Goal: Information Seeking & Learning: Learn about a topic

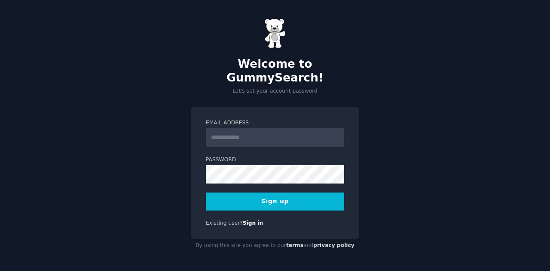
click at [233, 134] on input "Email Address" at bounding box center [275, 137] width 138 height 19
type input "**********"
click at [270, 201] on button "Sign up" at bounding box center [275, 202] width 138 height 18
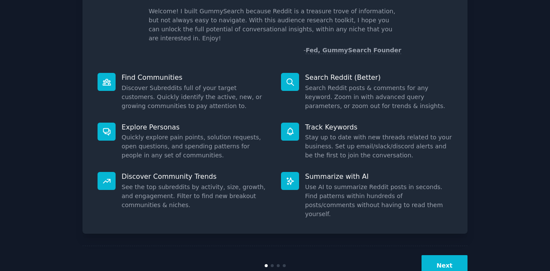
scroll to position [64, 0]
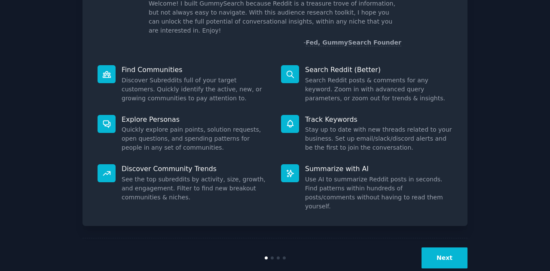
click at [443, 248] on button "Next" at bounding box center [444, 258] width 46 height 21
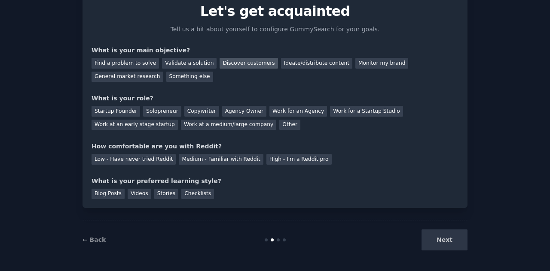
click at [231, 61] on div "Discover customers" at bounding box center [249, 63] width 58 height 11
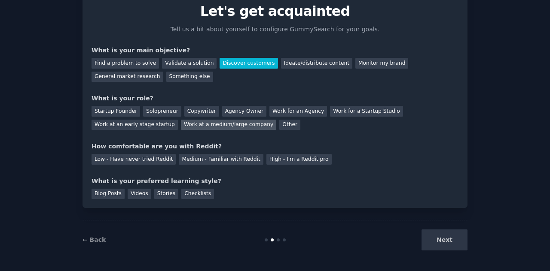
click at [181, 124] on div "Work at a medium/large company" at bounding box center [228, 125] width 95 height 11
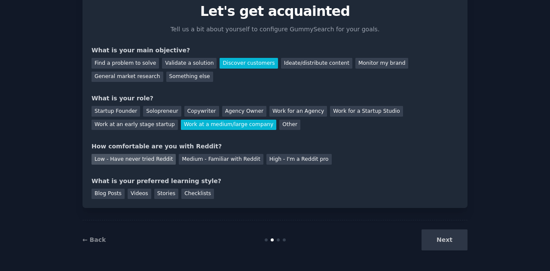
click at [142, 157] on div "Low - Have never tried Reddit" at bounding box center [134, 159] width 84 height 11
click at [110, 196] on div "Blog Posts" at bounding box center [108, 194] width 33 height 11
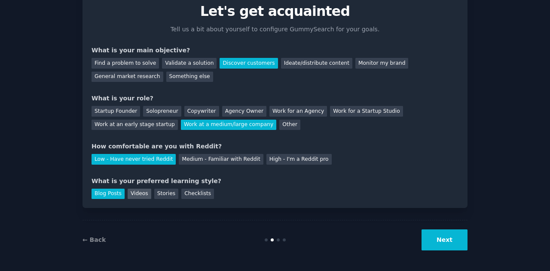
click at [128, 195] on div "Videos" at bounding box center [140, 194] width 24 height 11
click at [108, 196] on div "Blog Posts" at bounding box center [108, 194] width 33 height 11
click at [445, 238] on button "Next" at bounding box center [444, 240] width 46 height 21
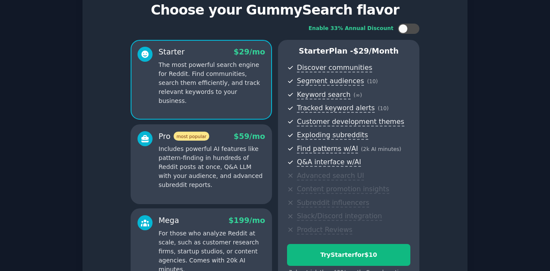
scroll to position [37, 0]
checkbox input "false"
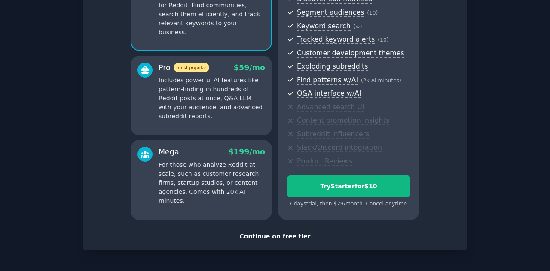
scroll to position [135, 0]
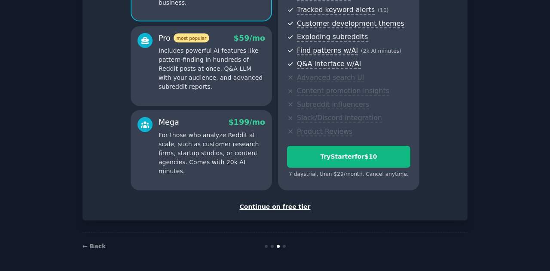
click at [283, 207] on div "Continue on free tier" at bounding box center [275, 207] width 367 height 9
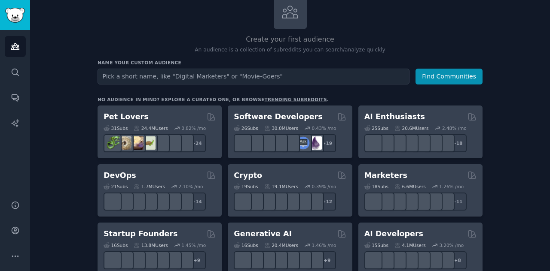
scroll to position [59, 0]
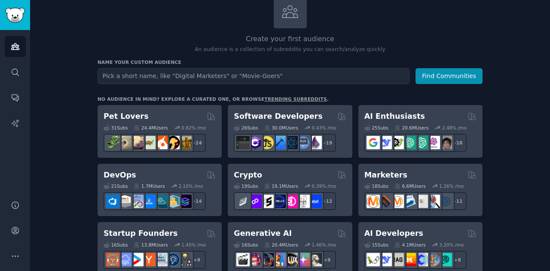
click at [147, 75] on input "text" at bounding box center [254, 76] width 312 height 16
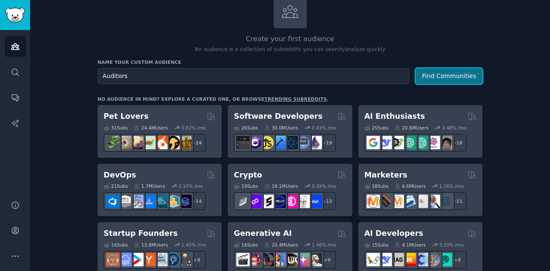
click at [444, 77] on button "Find Communities" at bounding box center [448, 76] width 67 height 16
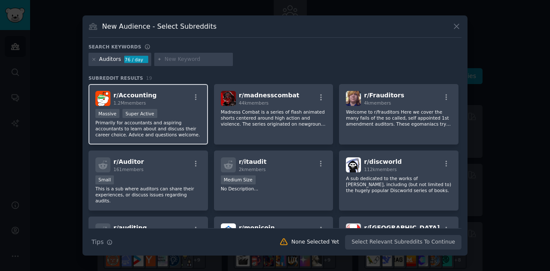
click at [161, 98] on div "r/ Accounting 1.2M members" at bounding box center [148, 98] width 106 height 15
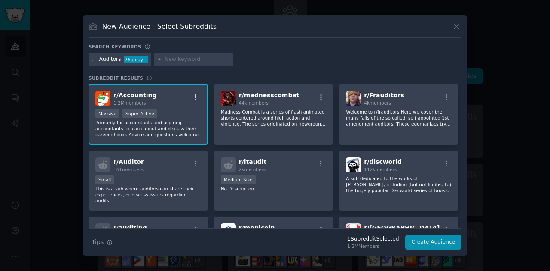
click at [197, 97] on icon "button" at bounding box center [196, 98] width 8 height 8
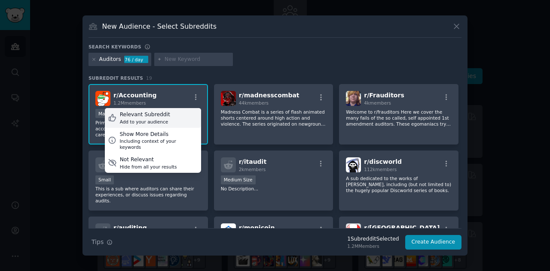
click at [156, 116] on div "Relevant Subreddit" at bounding box center [145, 115] width 50 height 8
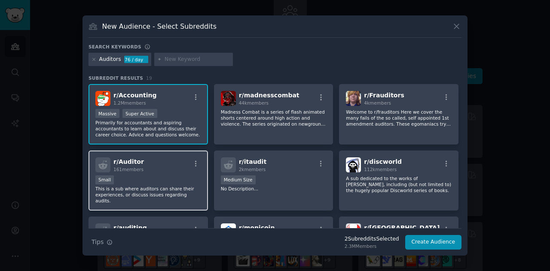
click at [132, 174] on div "r/ Auditor 161 members Small This is a sub where auditors can share their exper…" at bounding box center [147, 181] width 119 height 61
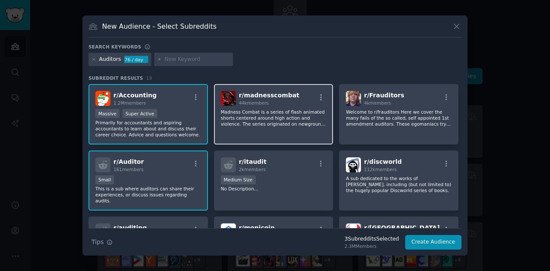
click at [238, 116] on p "Madness Combat is a series of flash animated shorts centered around high action…" at bounding box center [274, 118] width 106 height 18
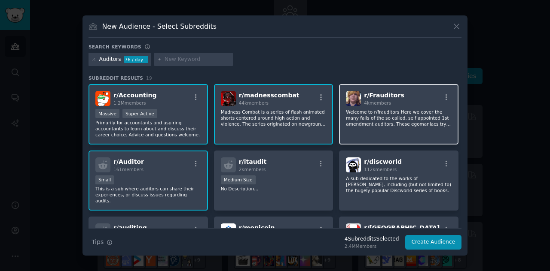
click at [365, 115] on p "Welcome to r/frauditors Here we cover the many fails of the so called, self app…" at bounding box center [399, 118] width 106 height 18
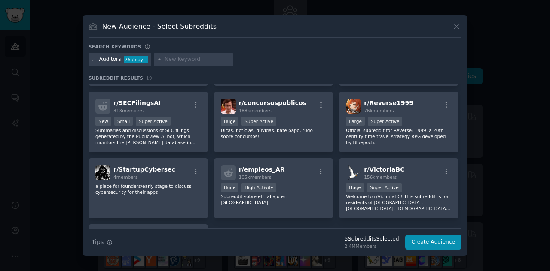
scroll to position [326, 0]
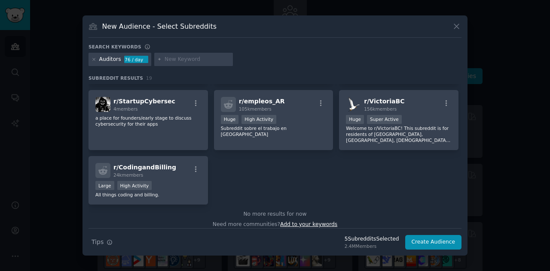
click at [318, 222] on span "Add to your keywords" at bounding box center [308, 225] width 57 height 6
click at [306, 222] on span "Add to your keywords" at bounding box center [308, 225] width 57 height 6
click at [309, 222] on span "Add to your keywords" at bounding box center [308, 225] width 57 height 6
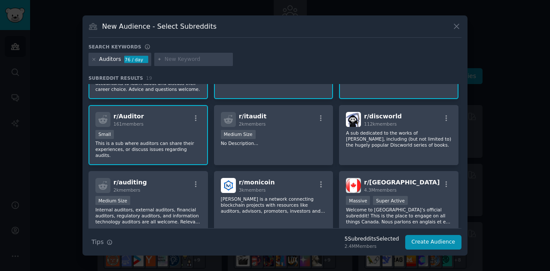
scroll to position [0, 0]
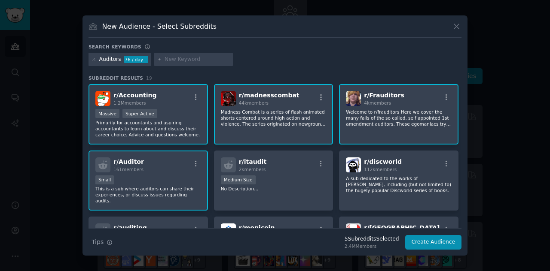
click at [246, 104] on span "44k members" at bounding box center [254, 103] width 30 height 5
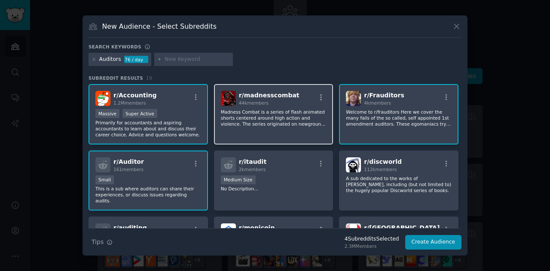
click at [246, 104] on span "44k members" at bounding box center [254, 103] width 30 height 5
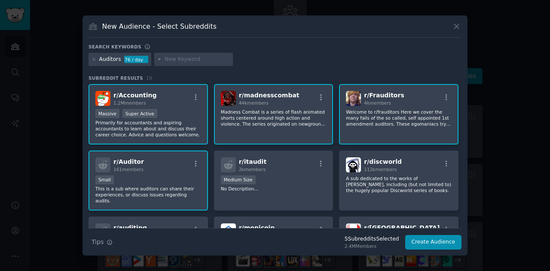
click at [246, 104] on span "44k members" at bounding box center [254, 103] width 30 height 5
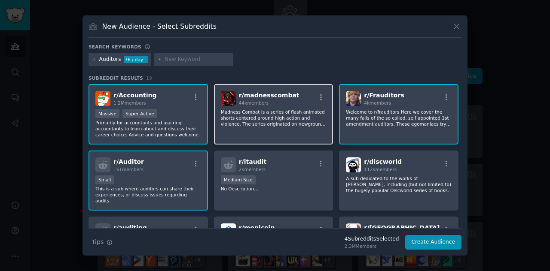
click at [246, 104] on span "44k members" at bounding box center [254, 103] width 30 height 5
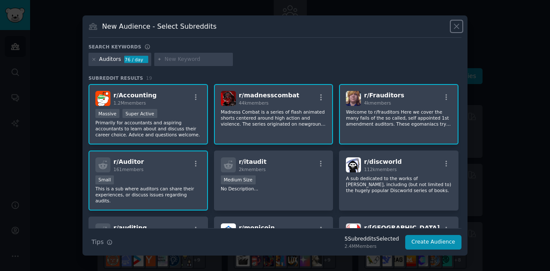
click at [455, 25] on icon at bounding box center [456, 26] width 5 height 5
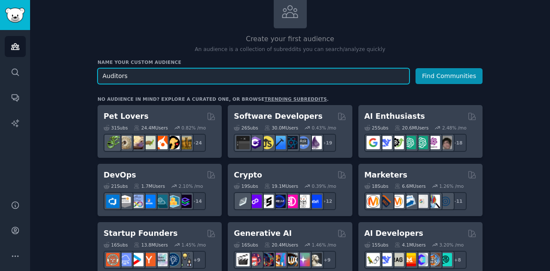
click at [151, 75] on input "Auditors" at bounding box center [254, 76] width 312 height 16
type input "Auditors"
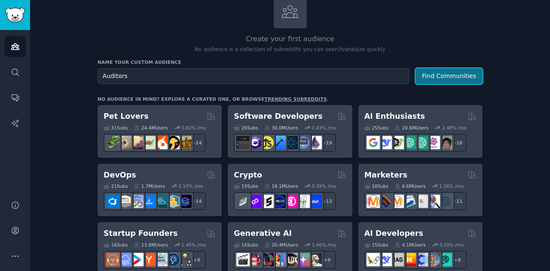
click at [465, 73] on button "Find Communities" at bounding box center [448, 76] width 67 height 16
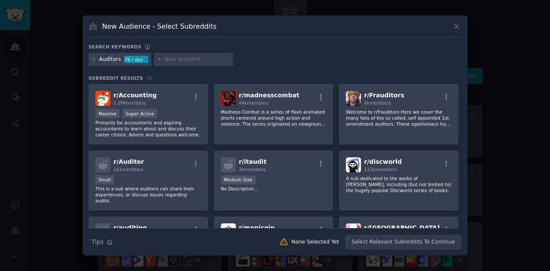
click at [171, 61] on input "text" at bounding box center [197, 60] width 65 height 8
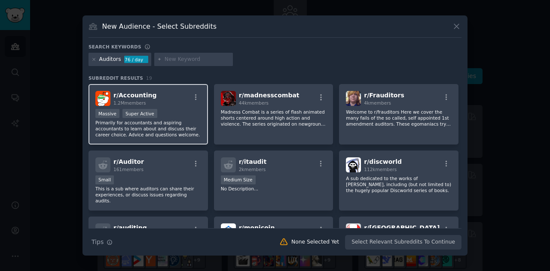
click at [149, 128] on p "Primarily for accountants and aspiring accountants to learn about and discuss t…" at bounding box center [148, 129] width 106 height 18
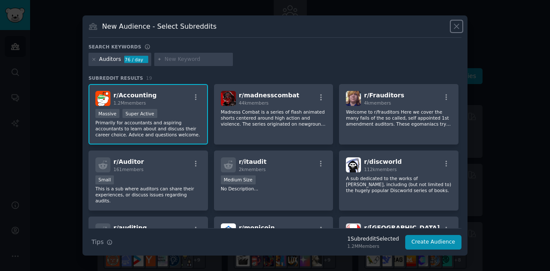
click at [455, 24] on icon at bounding box center [456, 26] width 9 height 9
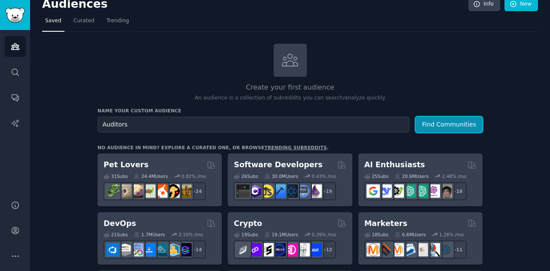
scroll to position [10, 0]
click at [461, 127] on button "Find Communities" at bounding box center [448, 125] width 67 height 16
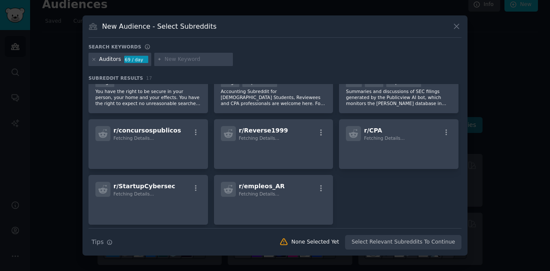
scroll to position [251, 0]
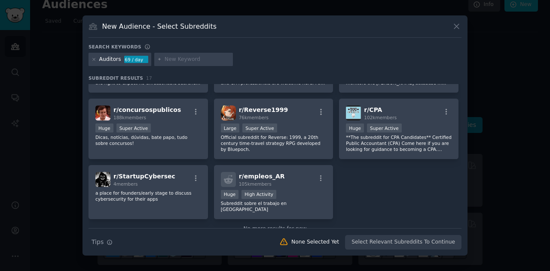
click at [425, 242] on div "Search Tips Tips None Selected Yet Select Relevant Subreddits To Continue" at bounding box center [274, 239] width 373 height 21
click at [414, 246] on div "Search Tips Tips None Selected Yet Select Relevant Subreddits To Continue" at bounding box center [274, 239] width 373 height 21
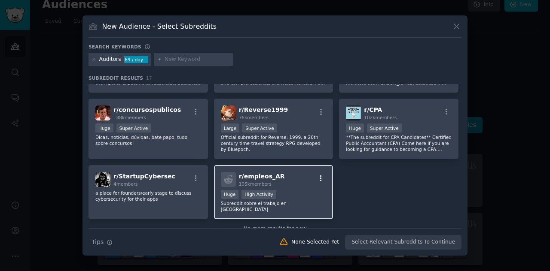
click at [320, 175] on icon "button" at bounding box center [321, 178] width 2 height 6
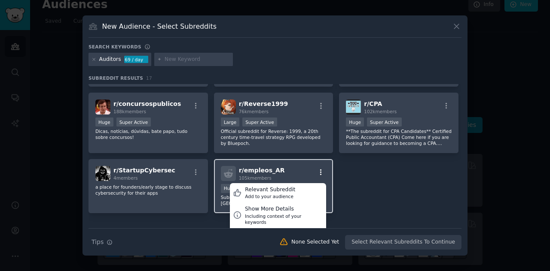
scroll to position [264, 0]
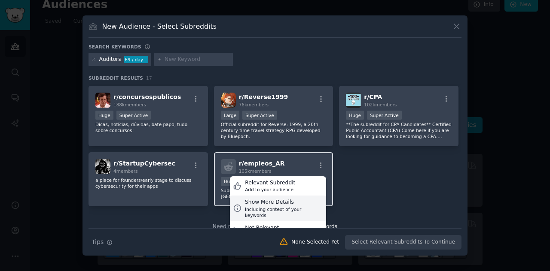
click at [295, 207] on div "Including context of your keywords" at bounding box center [284, 213] width 78 height 12
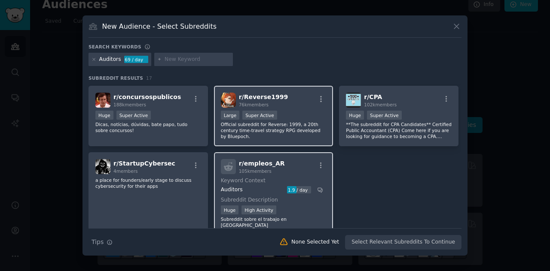
click at [290, 111] on div "Large Super Active" at bounding box center [274, 116] width 106 height 11
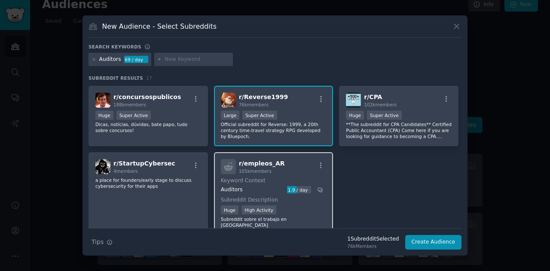
click at [264, 111] on div "Super Active" at bounding box center [259, 115] width 35 height 9
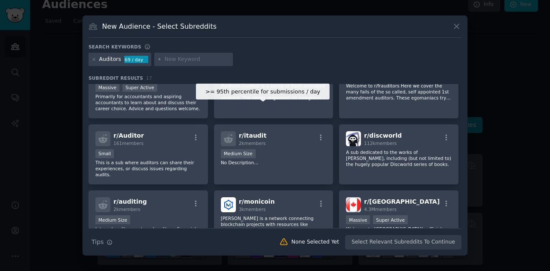
scroll to position [0, 0]
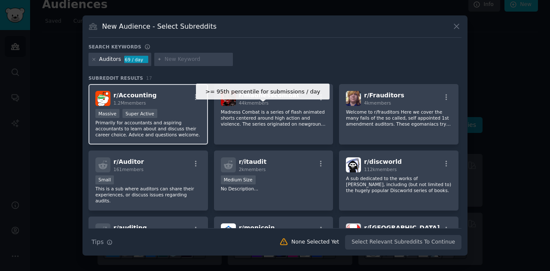
click at [175, 118] on div "Massive Super Active" at bounding box center [148, 114] width 106 height 11
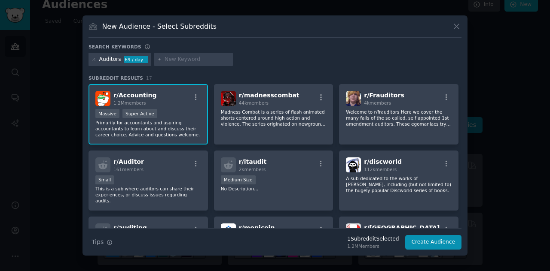
click at [180, 122] on p "Primarily for accountants and aspiring accountants to learn about and discuss t…" at bounding box center [148, 129] width 106 height 18
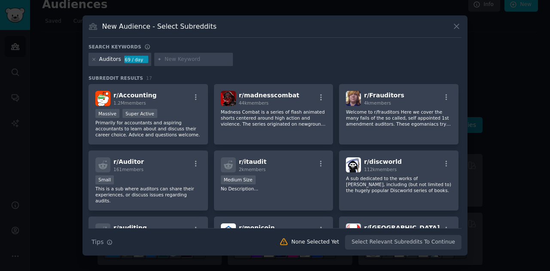
click at [462, 26] on div "New Audience - Select Subreddits Search keywords Auditors 69 / day Subreddit Re…" at bounding box center [274, 135] width 385 height 241
click at [461, 26] on icon at bounding box center [456, 26] width 9 height 9
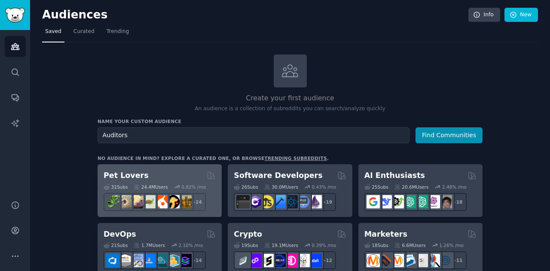
click at [184, 174] on div "Pet Lovers Curated by GummySearch" at bounding box center [160, 176] width 112 height 11
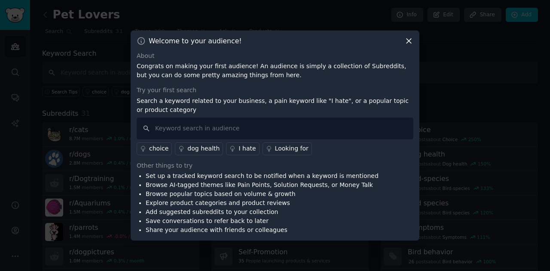
click at [409, 41] on icon at bounding box center [408, 41] width 5 height 5
click at [413, 40] on icon at bounding box center [408, 41] width 9 height 9
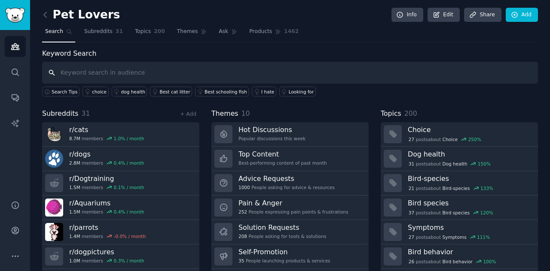
click at [161, 70] on input "text" at bounding box center [290, 73] width 496 height 22
type input "auditors"
drag, startPoint x: 161, startPoint y: 70, endPoint x: 16, endPoint y: 27, distance: 151.0
click at [16, 27] on link "Sidebar" at bounding box center [15, 15] width 30 height 30
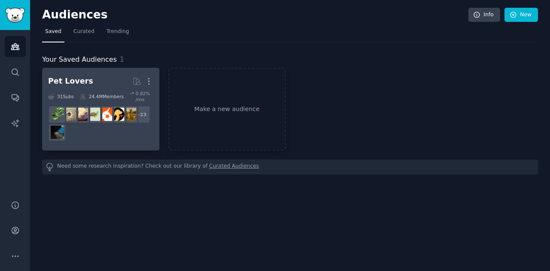
click at [85, 88] on h2 "Pet Lovers More" at bounding box center [100, 81] width 105 height 15
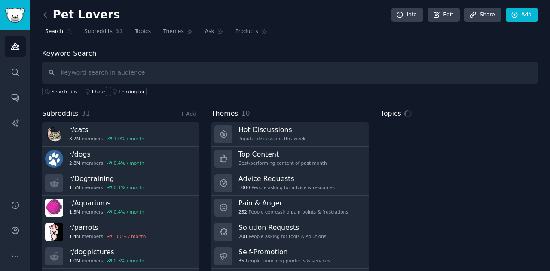
click at [95, 70] on input "text" at bounding box center [290, 73] width 496 height 22
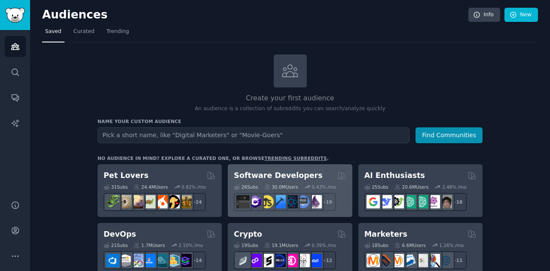
click at [252, 178] on h2 "Software Developers" at bounding box center [278, 176] width 88 height 11
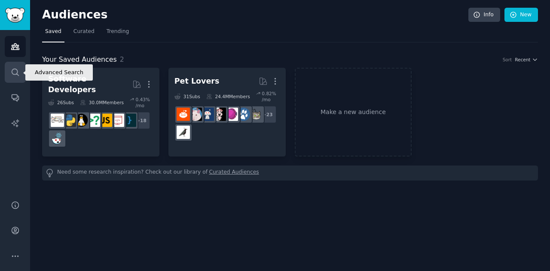
click at [13, 71] on icon "Sidebar" at bounding box center [15, 72] width 9 height 9
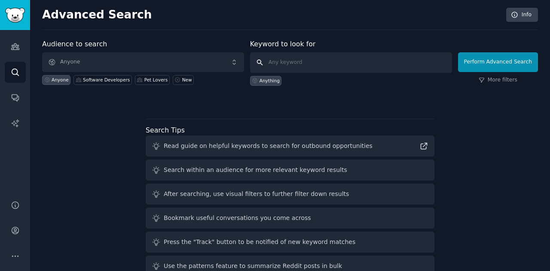
click at [285, 67] on input "text" at bounding box center [351, 62] width 202 height 21
type input "audits"
click button "Perform Advanced Search" at bounding box center [498, 62] width 80 height 20
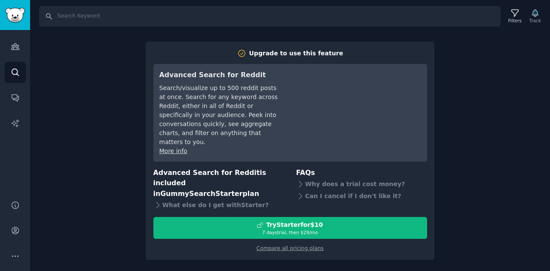
click at [458, 168] on div "Search Filters Track Upgrade to use this feature Advanced Search for Reddit Sea…" at bounding box center [290, 135] width 520 height 271
click at [456, 85] on div "Search Filters Track Upgrade to use this feature Advanced Search for Reddit Sea…" at bounding box center [290, 135] width 520 height 271
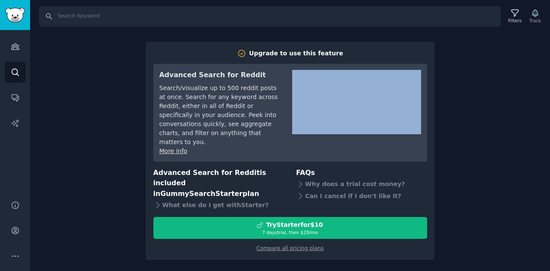
click at [456, 85] on div "Search Filters Track Upgrade to use this feature Advanced Search for Reddit Sea…" at bounding box center [290, 135] width 520 height 271
click at [15, 5] on link "Sidebar" at bounding box center [15, 15] width 30 height 30
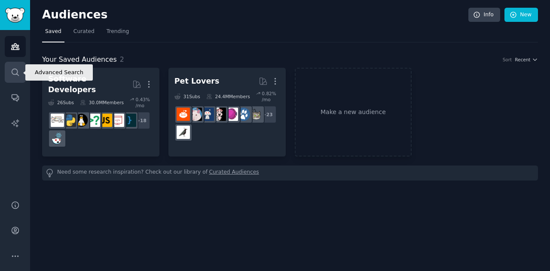
click at [15, 77] on link "Search" at bounding box center [15, 72] width 21 height 21
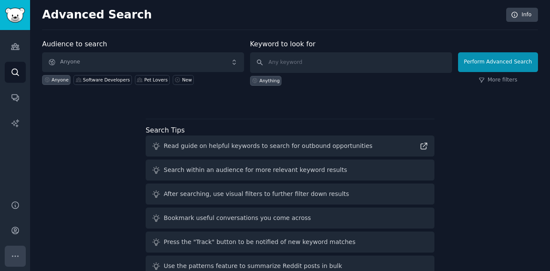
click at [14, 253] on icon "Sidebar" at bounding box center [15, 256] width 9 height 9
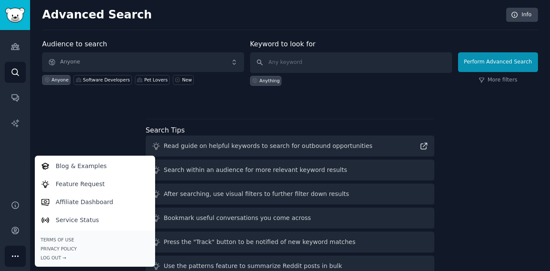
click at [46, 132] on div "Audience to search Anyone Anyone Software Developers Pet Lovers New Keyword to …" at bounding box center [290, 159] width 496 height 241
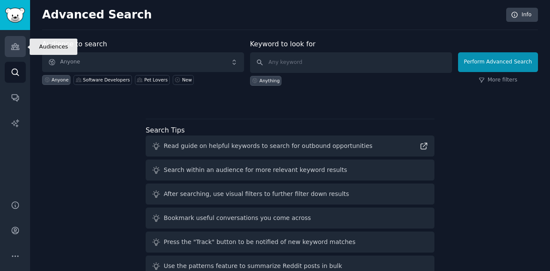
click at [16, 49] on icon "Sidebar" at bounding box center [15, 47] width 8 height 6
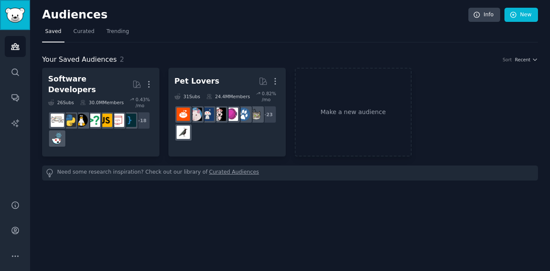
click at [16, 3] on link "Sidebar" at bounding box center [15, 15] width 30 height 30
click at [86, 35] on link "Curated" at bounding box center [83, 34] width 27 height 18
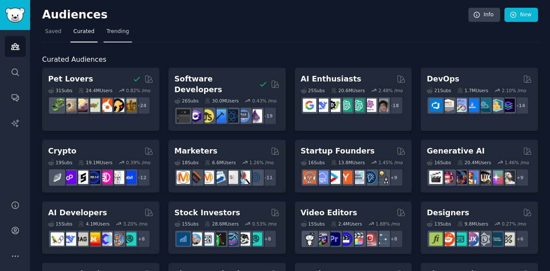
click at [110, 29] on span "Trending" at bounding box center [118, 32] width 22 height 8
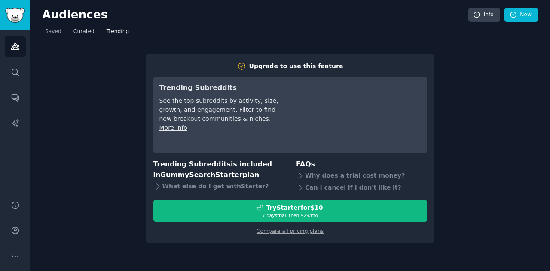
click at [86, 37] on link "Curated" at bounding box center [83, 34] width 27 height 18
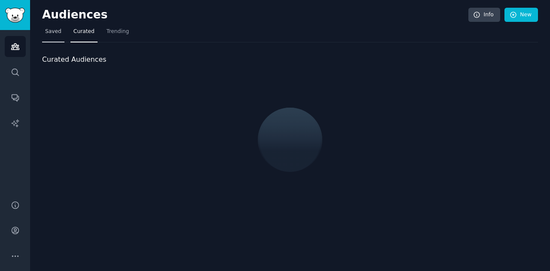
click at [61, 35] on link "Saved" at bounding box center [53, 34] width 22 height 18
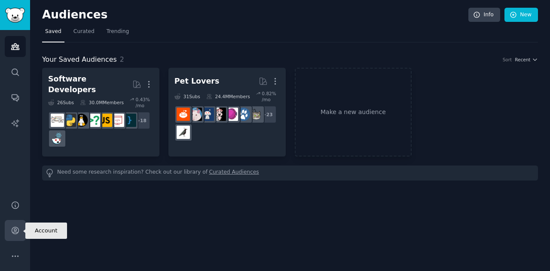
click at [15, 232] on icon "Sidebar" at bounding box center [15, 231] width 7 height 7
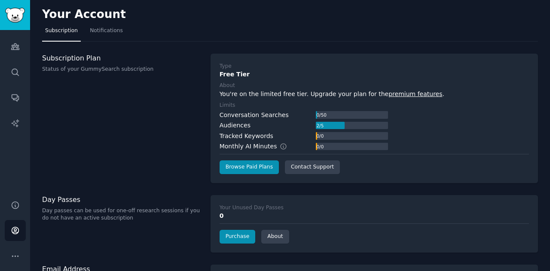
click at [90, 186] on div "Your Account Subscription Notifications Subscription Plan Status of your GummyS…" at bounding box center [290, 152] width 520 height 304
click at [19, 257] on icon "Sidebar" at bounding box center [15, 256] width 9 height 9
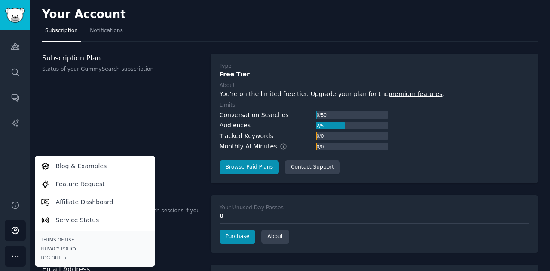
click at [93, 144] on div "Subscription Plan Status of your GummySearch subscription" at bounding box center [121, 119] width 159 height 130
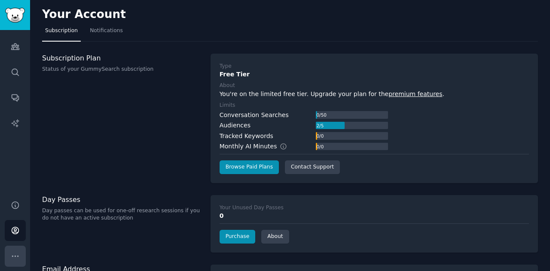
click at [13, 260] on icon "Sidebar" at bounding box center [15, 256] width 9 height 9
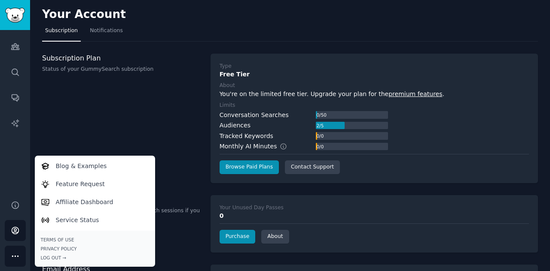
click at [92, 122] on div "Subscription Plan Status of your GummySearch subscription" at bounding box center [121, 119] width 159 height 130
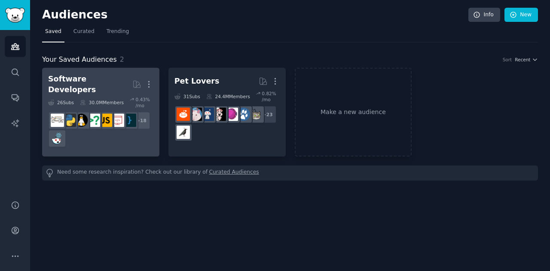
click at [122, 86] on h2 "Software Developers More" at bounding box center [100, 84] width 105 height 21
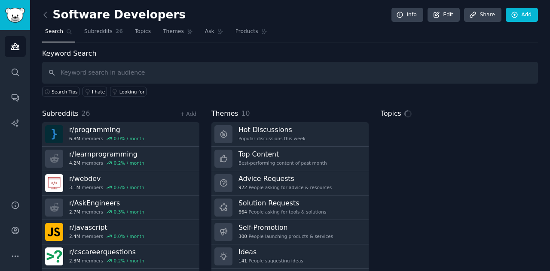
click at [113, 73] on input "text" at bounding box center [290, 73] width 496 height 22
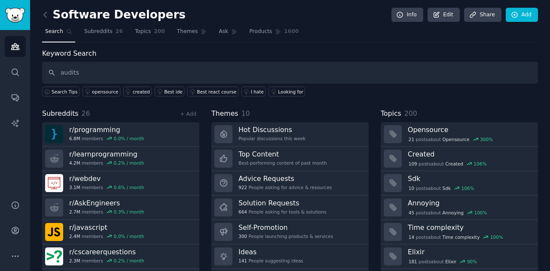
type input "audits"
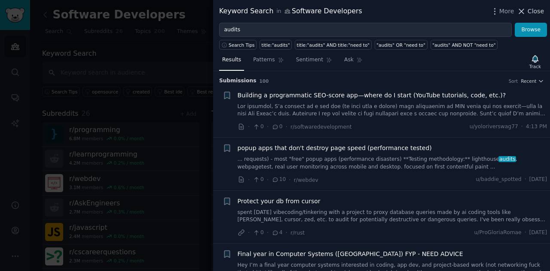
click at [531, 9] on span "Close" at bounding box center [536, 11] width 16 height 9
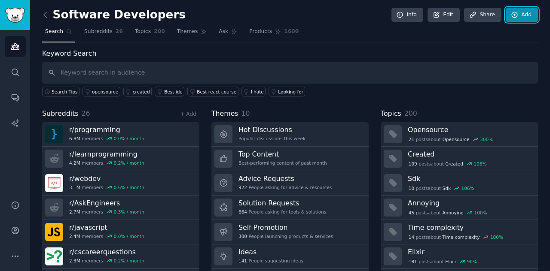
click at [528, 9] on link "Add" at bounding box center [522, 15] width 32 height 15
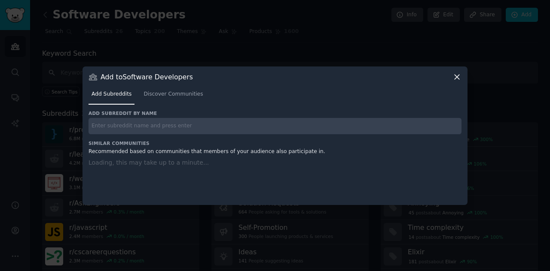
click at [457, 78] on icon at bounding box center [456, 77] width 9 height 9
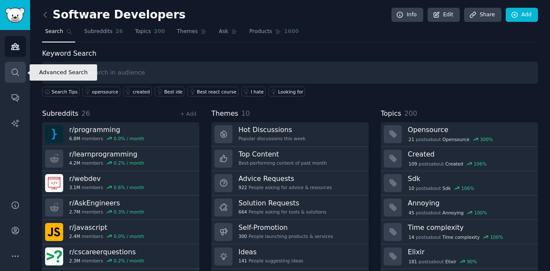
click at [13, 73] on icon "Sidebar" at bounding box center [15, 72] width 9 height 9
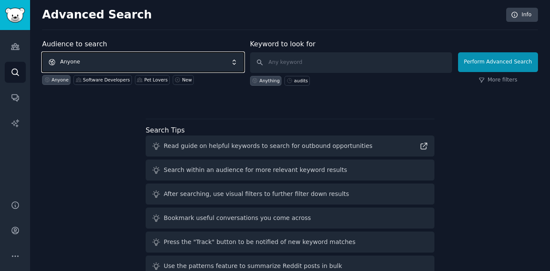
click at [104, 59] on span "Anyone" at bounding box center [143, 62] width 202 height 20
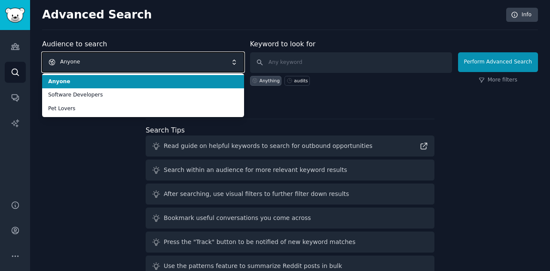
click at [104, 59] on span "Anyone" at bounding box center [143, 62] width 202 height 20
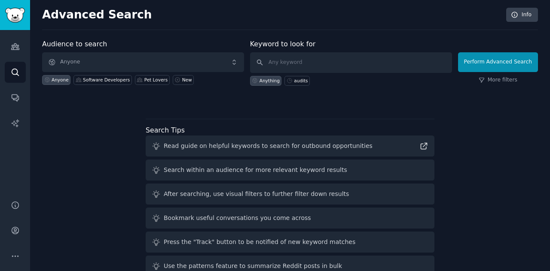
click at [55, 78] on div "Anyone" at bounding box center [60, 80] width 17 height 6
click at [305, 80] on div "audits" at bounding box center [301, 81] width 14 height 6
type input "audits"
click at [486, 62] on button "Perform Advanced Search" at bounding box center [498, 62] width 80 height 20
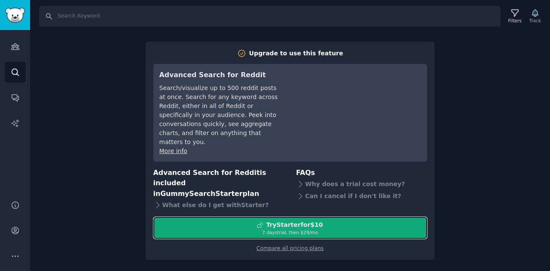
click at [295, 221] on div "Try Starter for $10" at bounding box center [294, 225] width 57 height 9
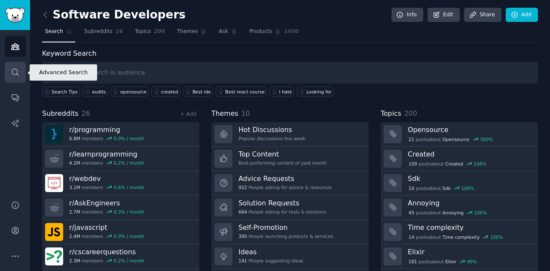
click at [15, 74] on icon "Sidebar" at bounding box center [15, 72] width 7 height 7
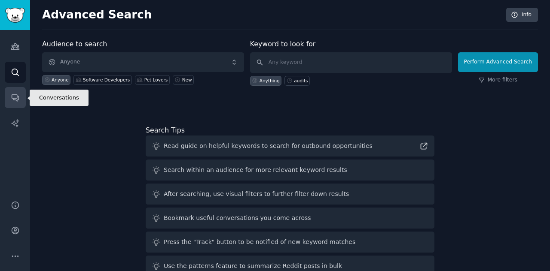
click at [13, 99] on icon "Sidebar" at bounding box center [15, 98] width 7 height 7
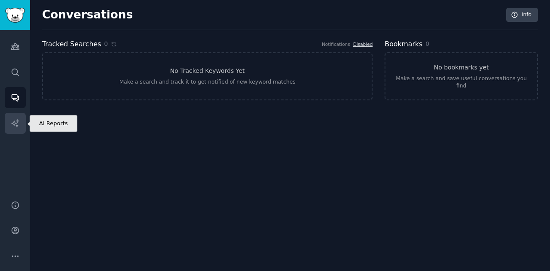
click at [15, 125] on icon "Sidebar" at bounding box center [15, 123] width 9 height 9
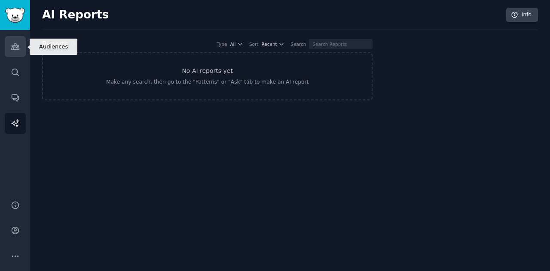
click at [17, 46] on icon "Sidebar" at bounding box center [15, 46] width 9 height 9
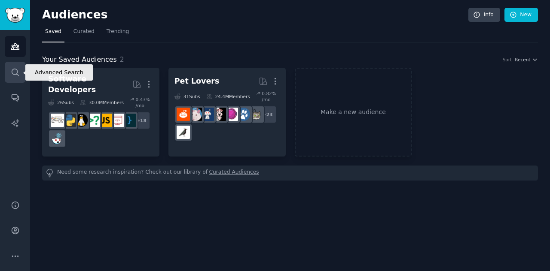
click at [17, 71] on icon "Sidebar" at bounding box center [15, 72] width 7 height 7
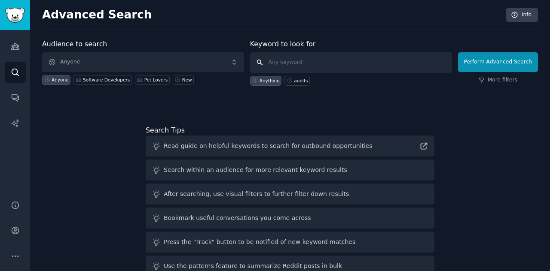
click at [279, 62] on input "text" at bounding box center [351, 62] width 202 height 21
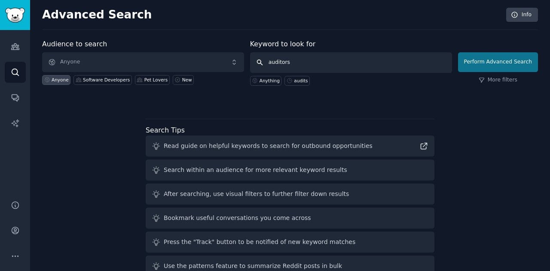
type input "auditors"
click at [495, 67] on button "Perform Advanced Search" at bounding box center [498, 62] width 80 height 20
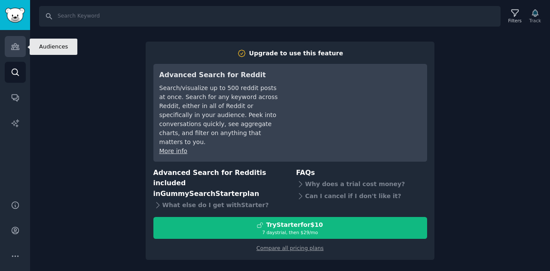
click at [19, 54] on link "Audiences" at bounding box center [15, 46] width 21 height 21
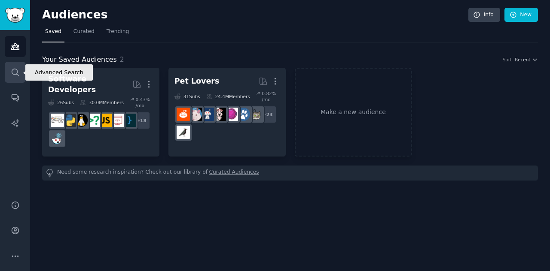
click at [15, 72] on icon "Sidebar" at bounding box center [15, 72] width 9 height 9
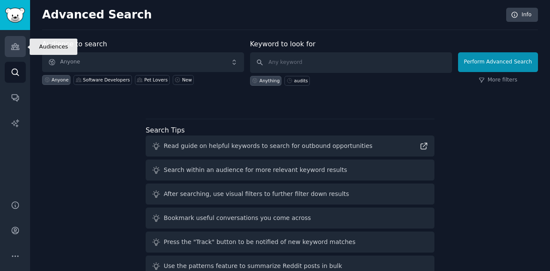
click at [12, 43] on icon "Sidebar" at bounding box center [15, 46] width 9 height 9
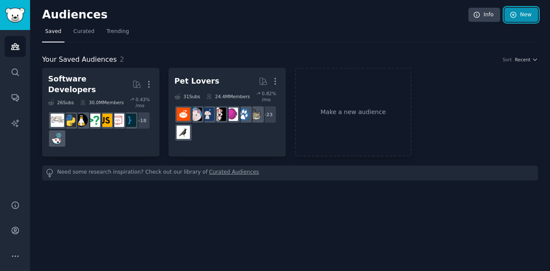
click at [522, 14] on link "New" at bounding box center [521, 15] width 34 height 15
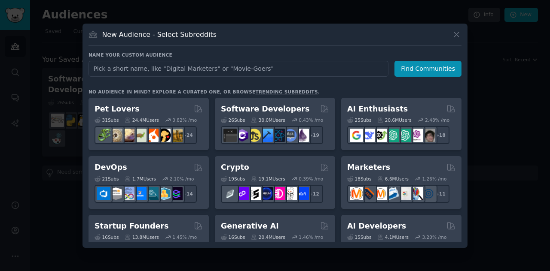
click at [231, 73] on input "text" at bounding box center [238, 69] width 300 height 16
type input "Auditors"
click button "Find Communities" at bounding box center [427, 69] width 67 height 16
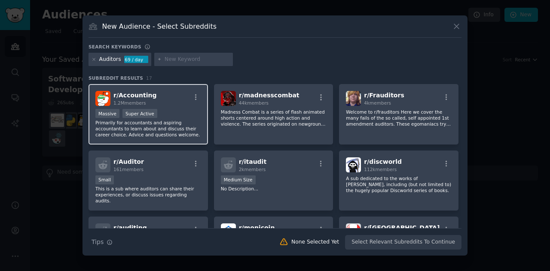
click at [151, 93] on div "r/ Accounting 1.2M members" at bounding box center [148, 98] width 106 height 15
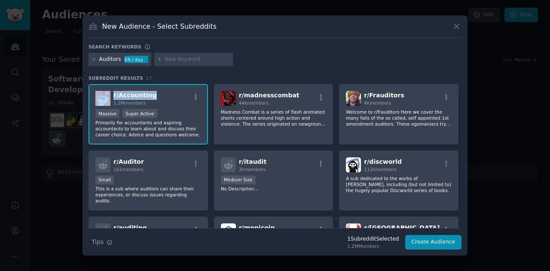
drag, startPoint x: 153, startPoint y: 96, endPoint x: 106, endPoint y: 99, distance: 46.5
click at [106, 99] on div "r/ Accounting 1.2M members" at bounding box center [148, 98] width 106 height 15
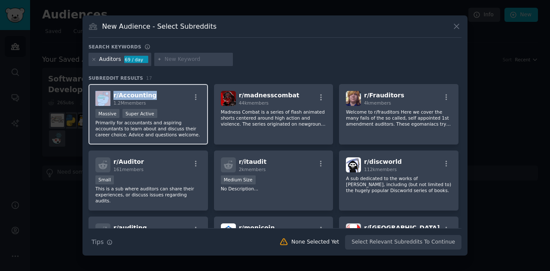
copy div "r/ Accounting"
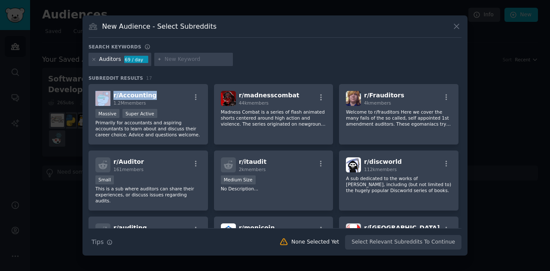
copy div "r/ Accounting"
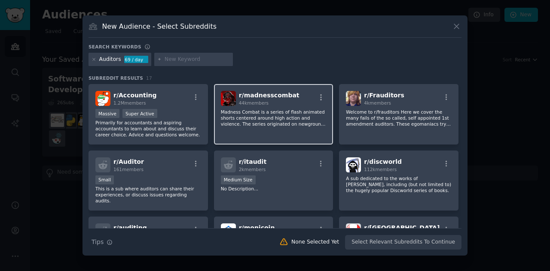
click at [288, 95] on div "r/ madnesscombat 44k members" at bounding box center [274, 98] width 106 height 15
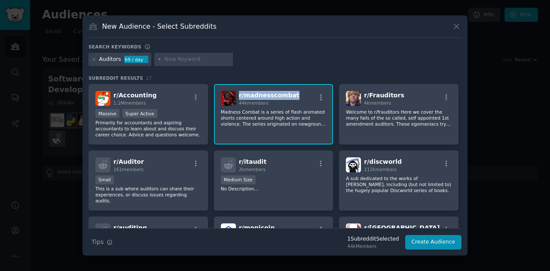
drag, startPoint x: 290, startPoint y: 98, endPoint x: 238, endPoint y: 97, distance: 51.1
click at [238, 97] on div "r/ madnesscombat 44k members" at bounding box center [274, 98] width 106 height 15
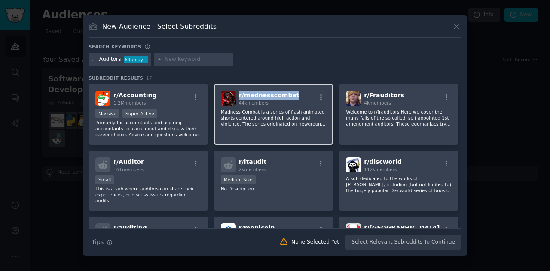
copy span "r/ madnesscombat"
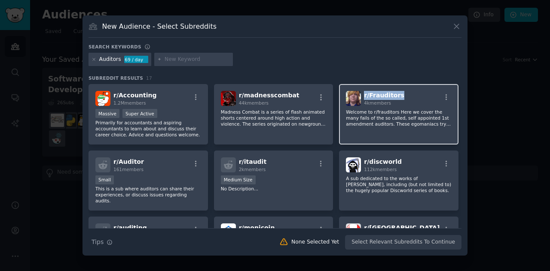
drag, startPoint x: 400, startPoint y: 95, endPoint x: 362, endPoint y: 98, distance: 38.0
click at [362, 98] on div "r/ Frauditors 4k members" at bounding box center [399, 98] width 106 height 15
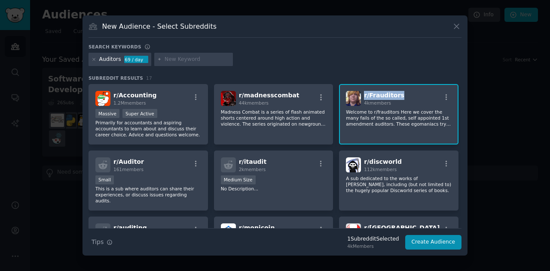
copy span "r/ Frauditors"
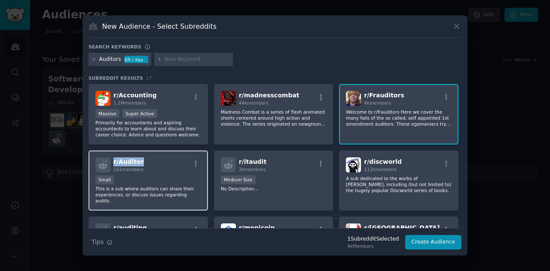
drag, startPoint x: 144, startPoint y: 162, endPoint x: 112, endPoint y: 161, distance: 31.8
click at [112, 161] on div "r/ Auditor 161 members" at bounding box center [148, 165] width 106 height 15
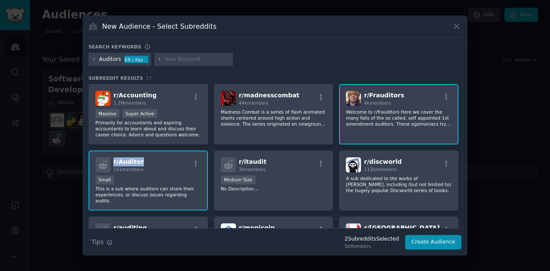
copy span "r/ Auditor"
